Goal: Navigation & Orientation: Understand site structure

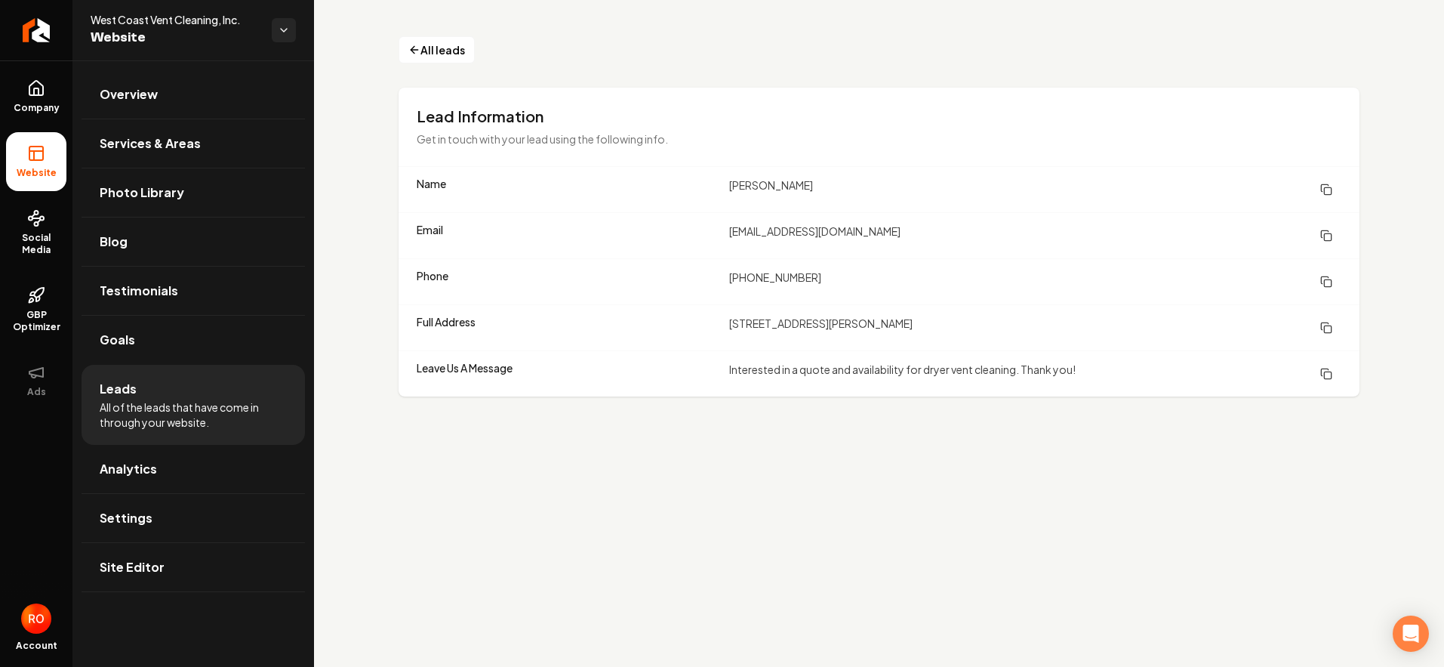
click at [117, 395] on span "Leads" at bounding box center [118, 389] width 37 height 18
click at [117, 384] on span "Leads" at bounding box center [118, 389] width 37 height 18
click at [116, 342] on span "Goals" at bounding box center [117, 340] width 35 height 18
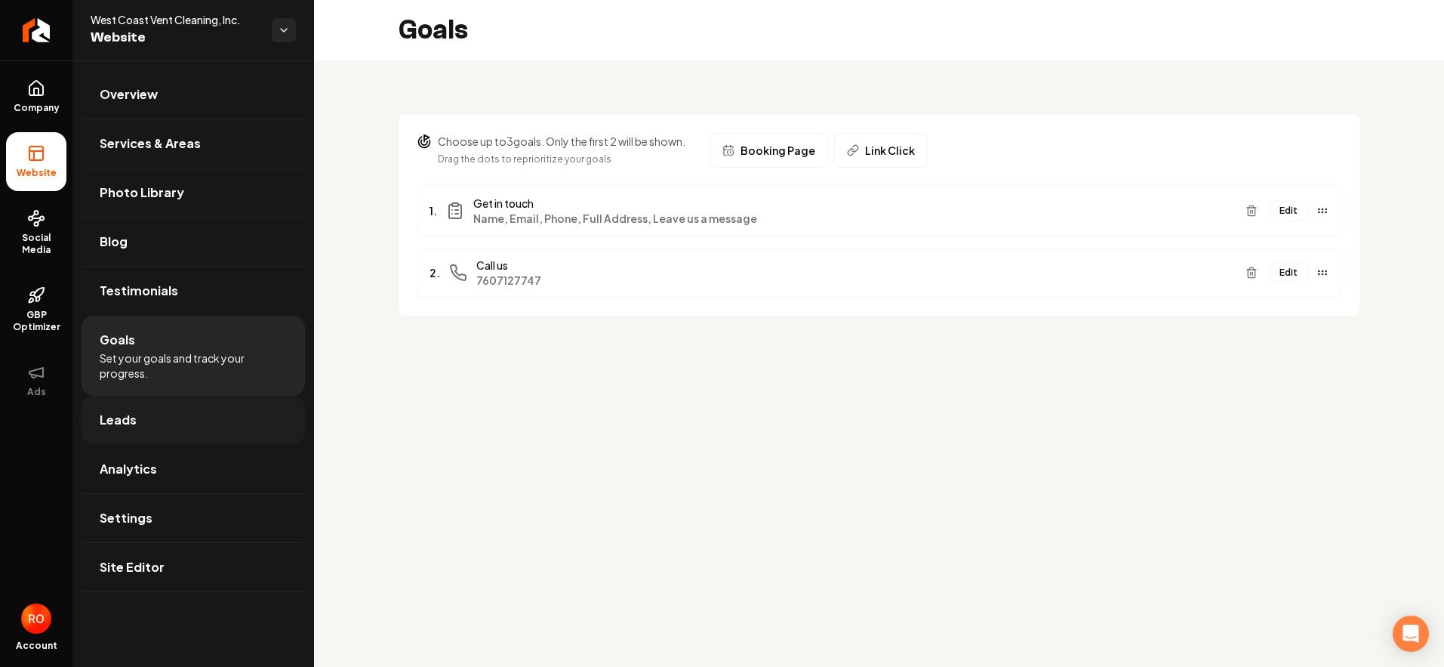
click at [128, 417] on span "Leads" at bounding box center [118, 420] width 37 height 18
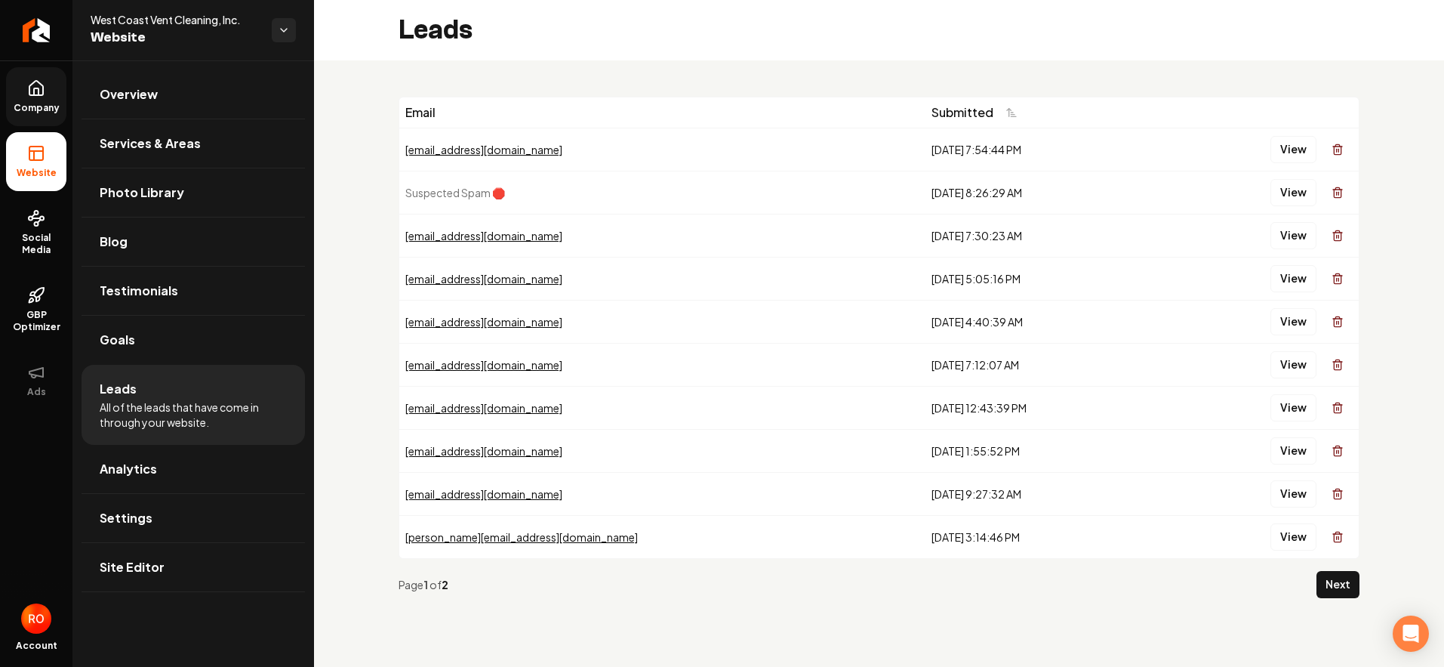
click at [30, 97] on icon at bounding box center [36, 88] width 18 height 18
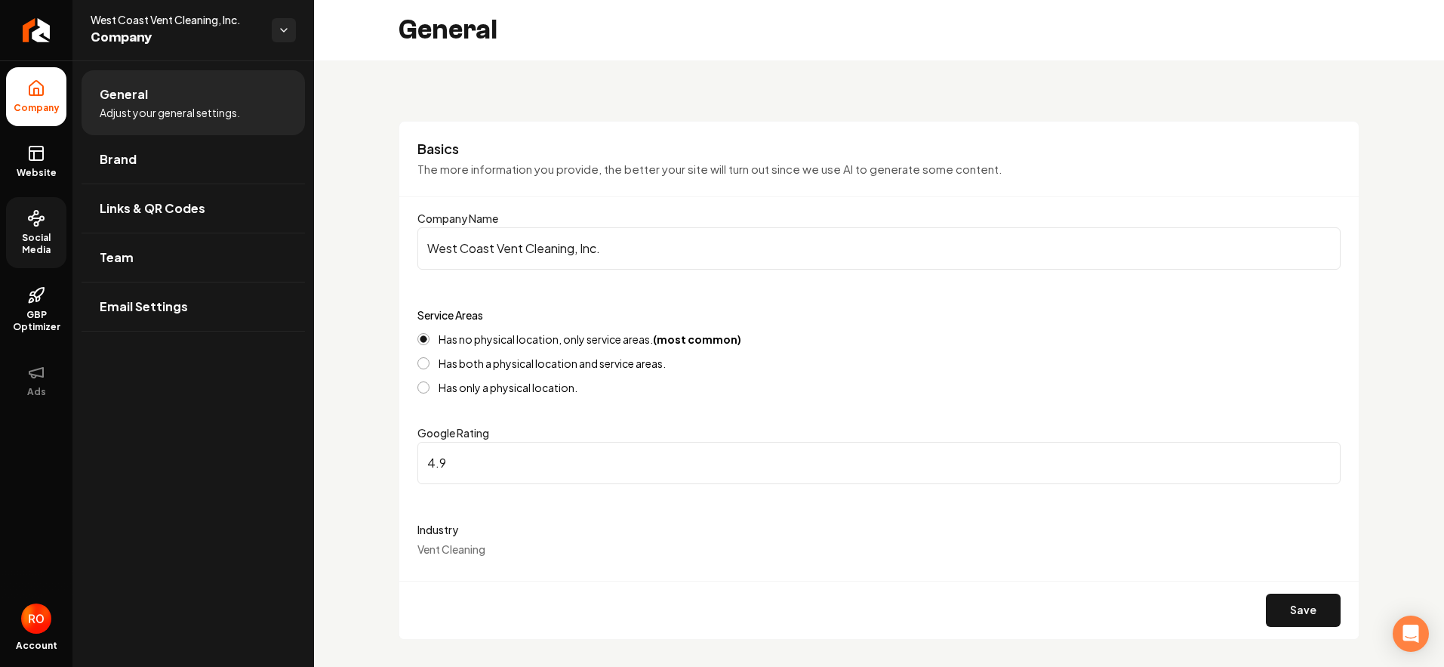
click at [42, 226] on icon at bounding box center [36, 218] width 18 height 18
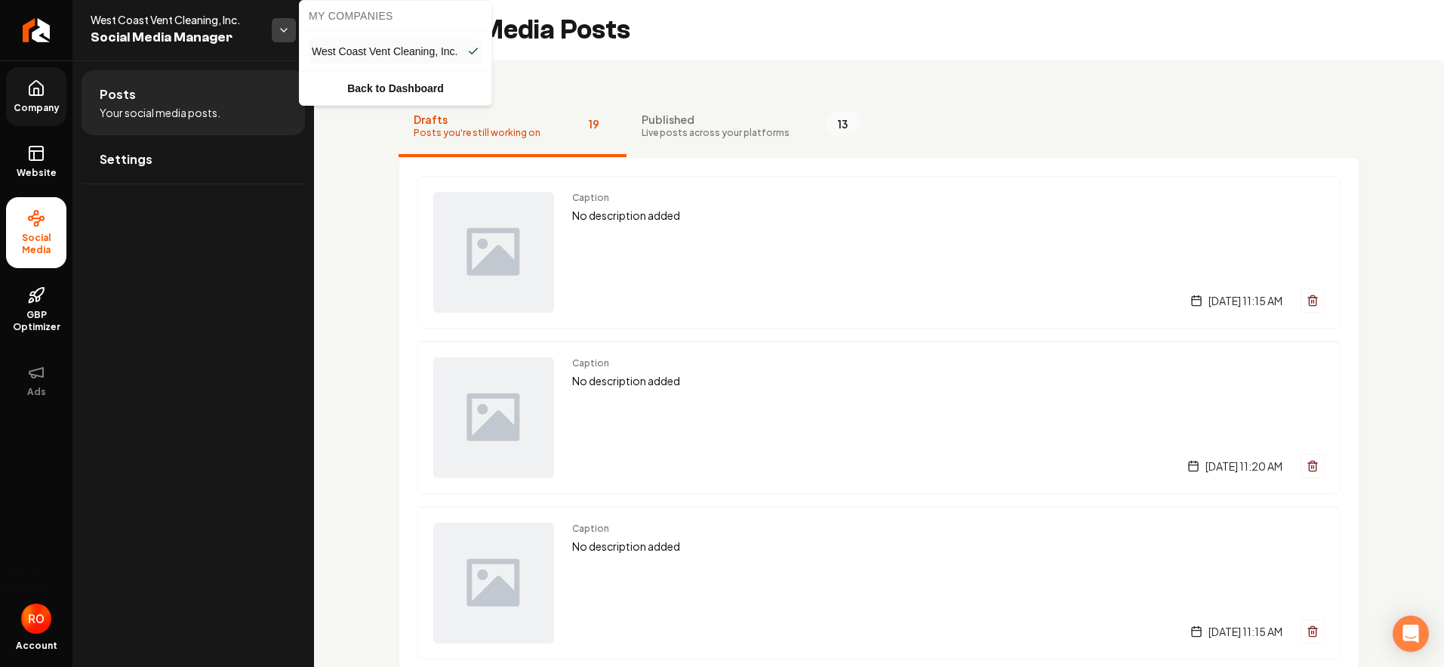
click at [291, 30] on html "Company Website Social Media GBP Optimizer Ads Account West Coast Vent Cleaning…" at bounding box center [722, 333] width 1444 height 667
click at [42, 32] on html "Company Website Social Media GBP Optimizer Ads Account West Coast Vent Cleaning…" at bounding box center [722, 333] width 1444 height 667
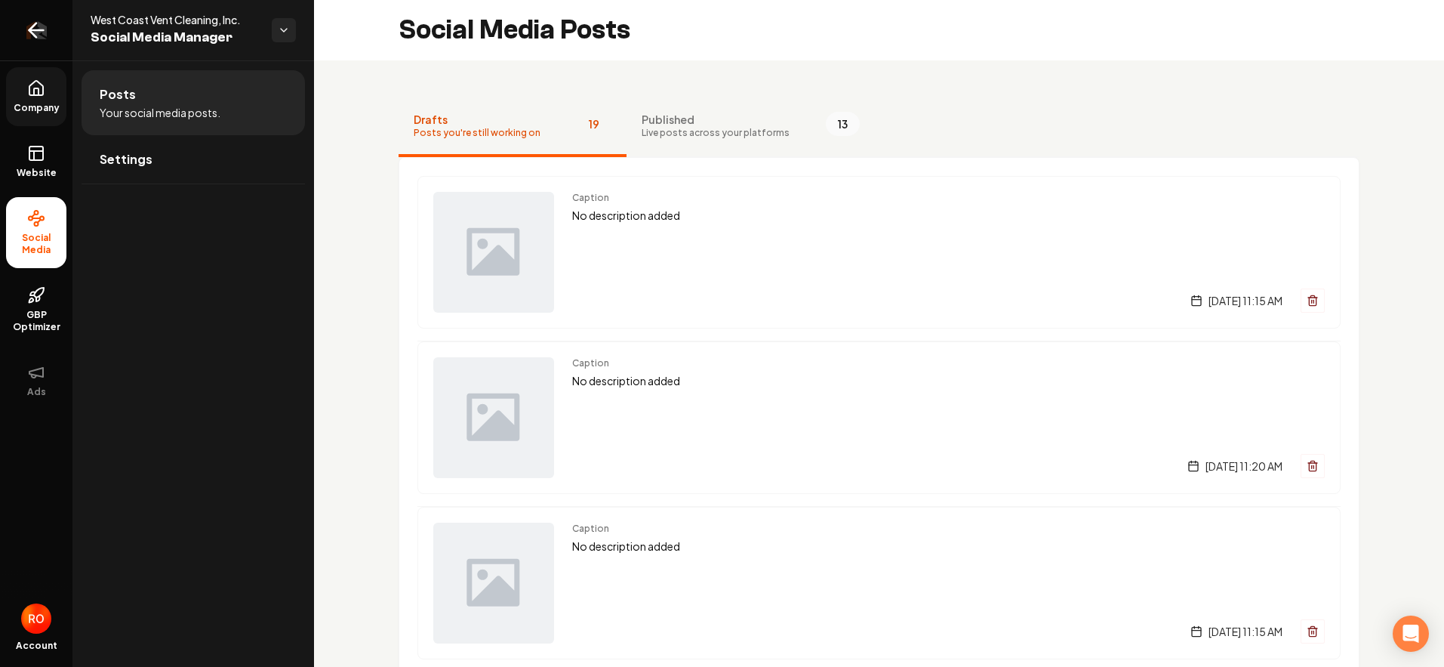
click at [39, 30] on icon "Return to dashboard" at bounding box center [36, 30] width 14 height 0
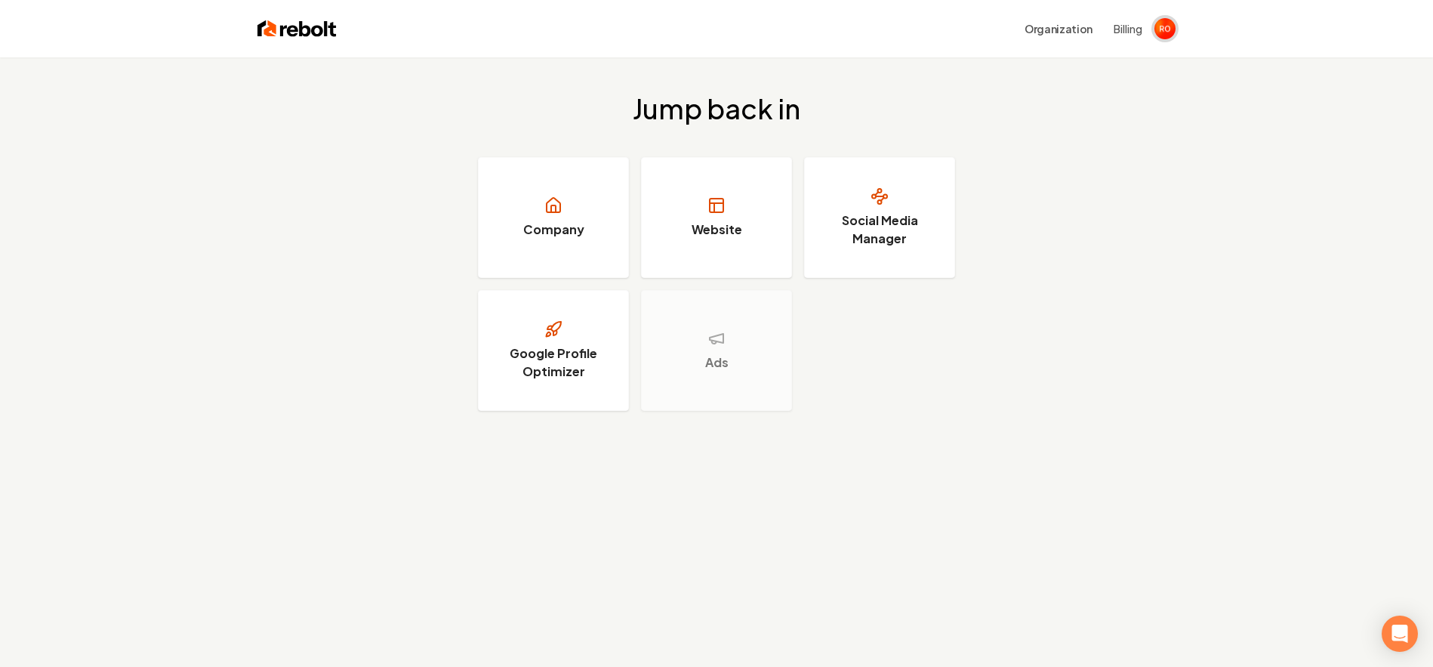
click at [1168, 28] on img "Open user button" at bounding box center [1164, 28] width 21 height 21
